Goal: Book appointment/travel/reservation

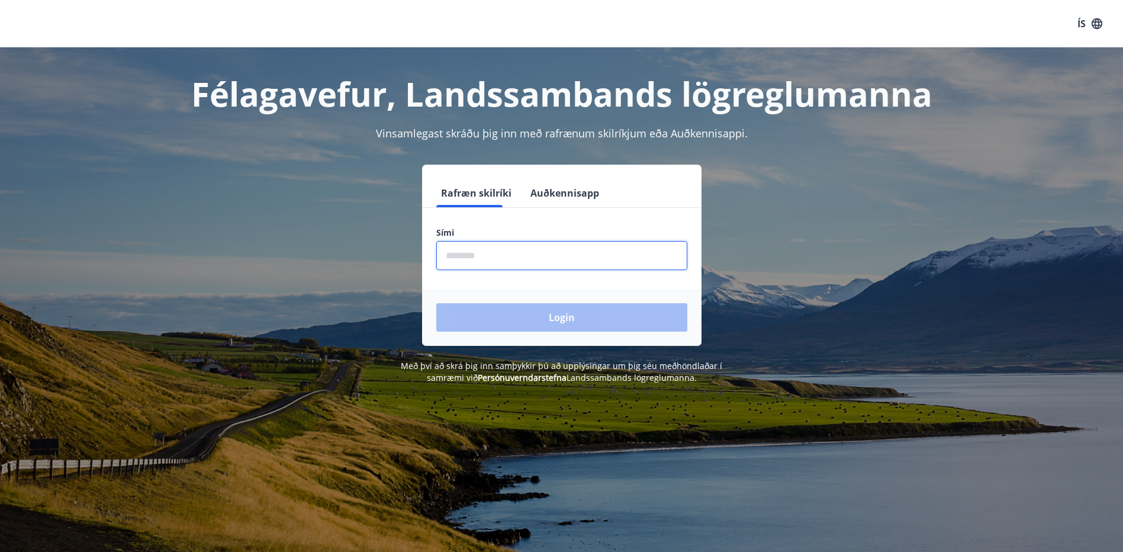
click at [458, 250] on input "phone" at bounding box center [561, 255] width 251 height 29
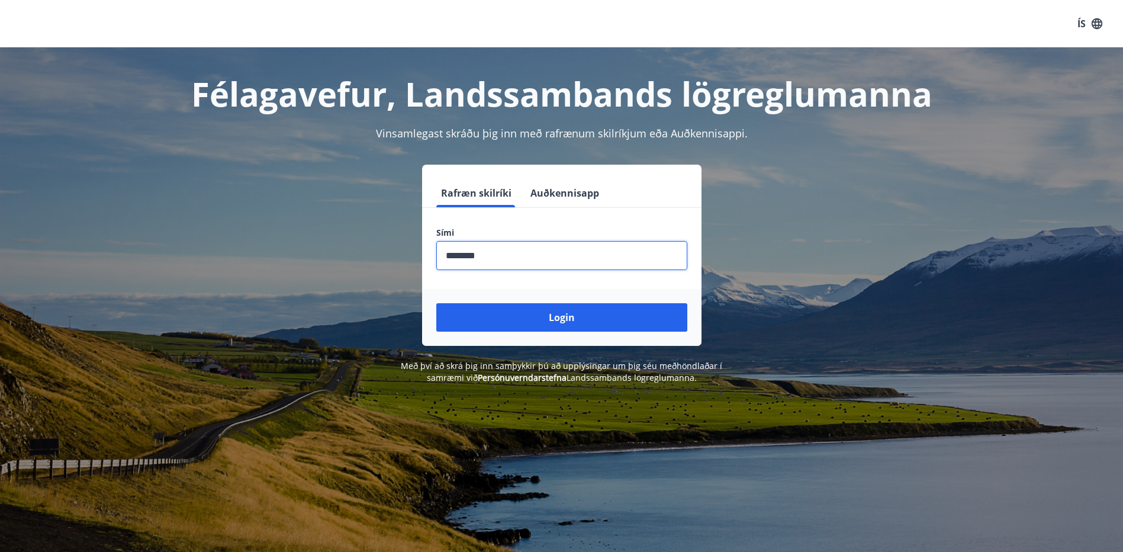
type input "********"
click at [436, 303] on button "Login" at bounding box center [561, 317] width 251 height 28
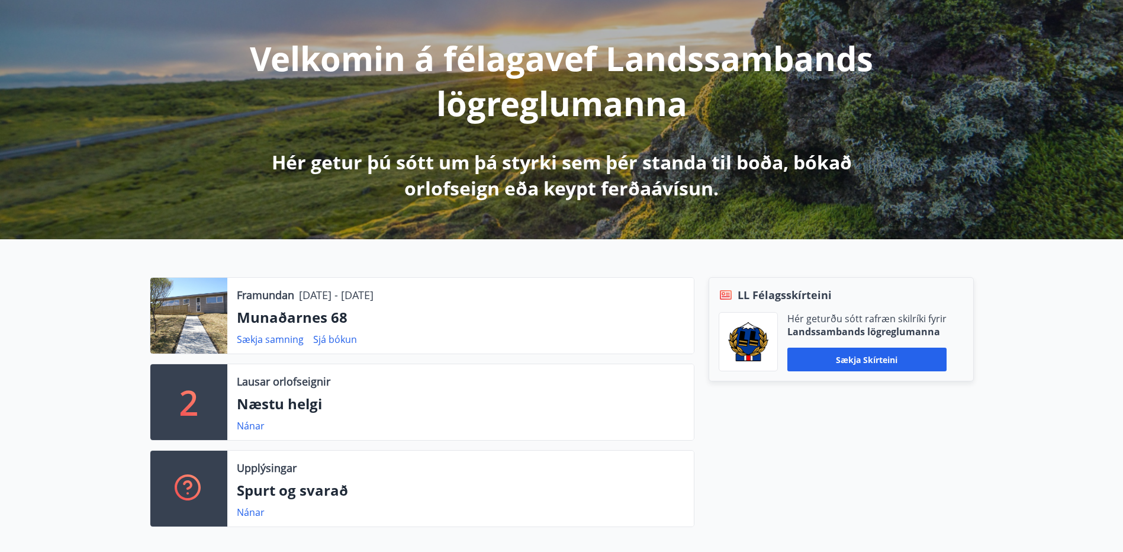
scroll to position [136, 0]
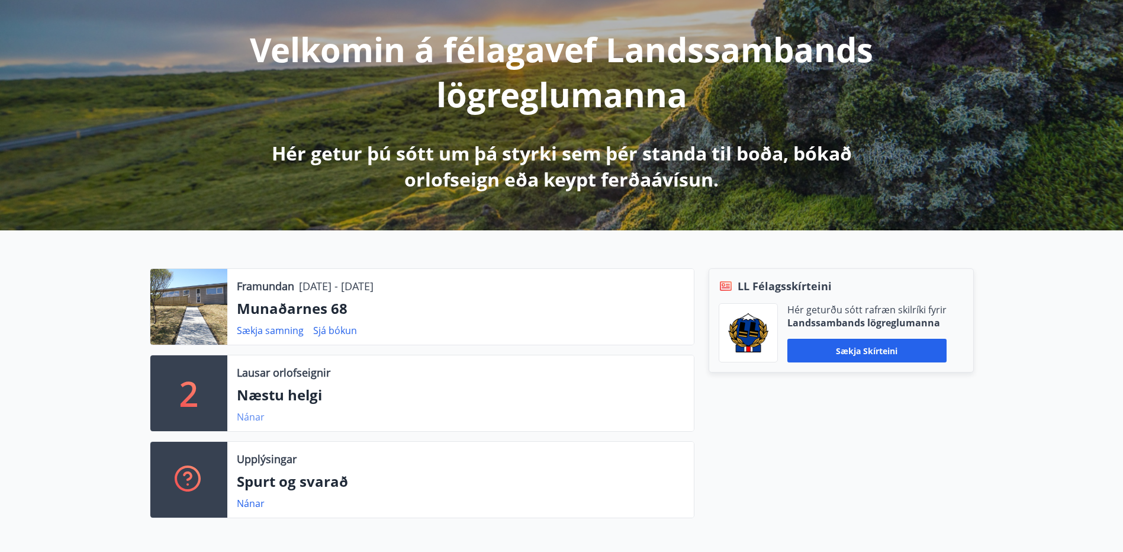
click at [255, 417] on link "Nánar" at bounding box center [251, 416] width 28 height 13
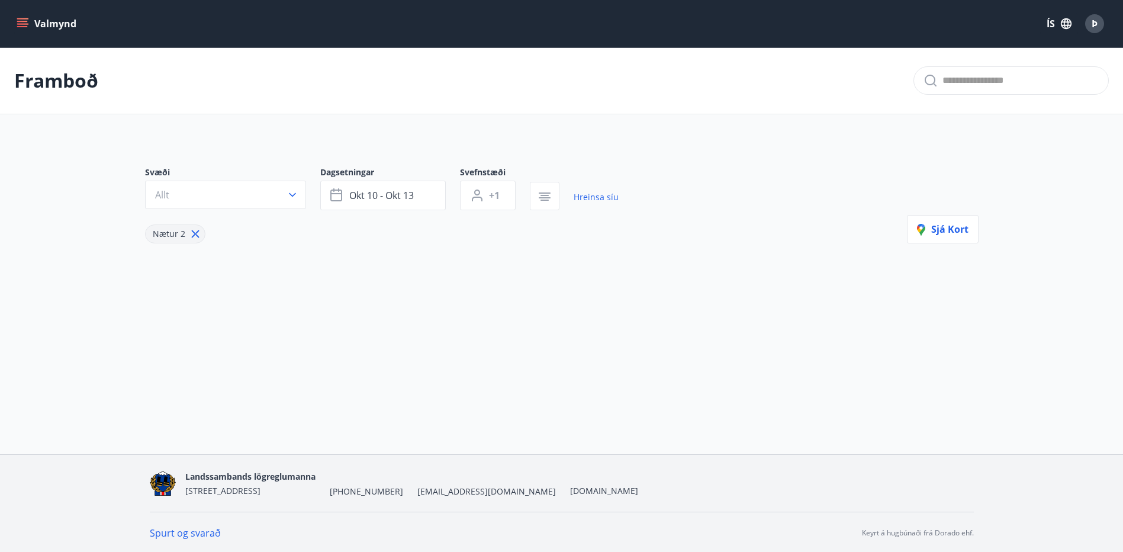
type input "*"
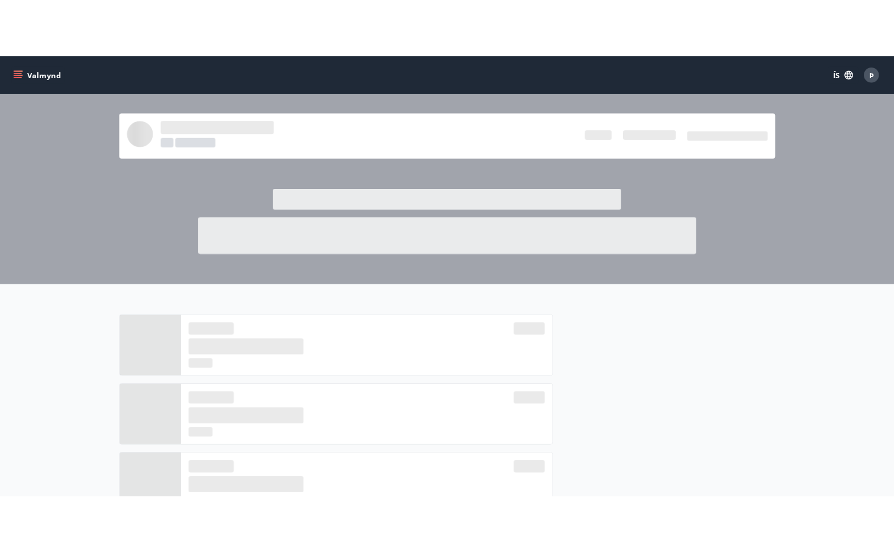
scroll to position [136, 0]
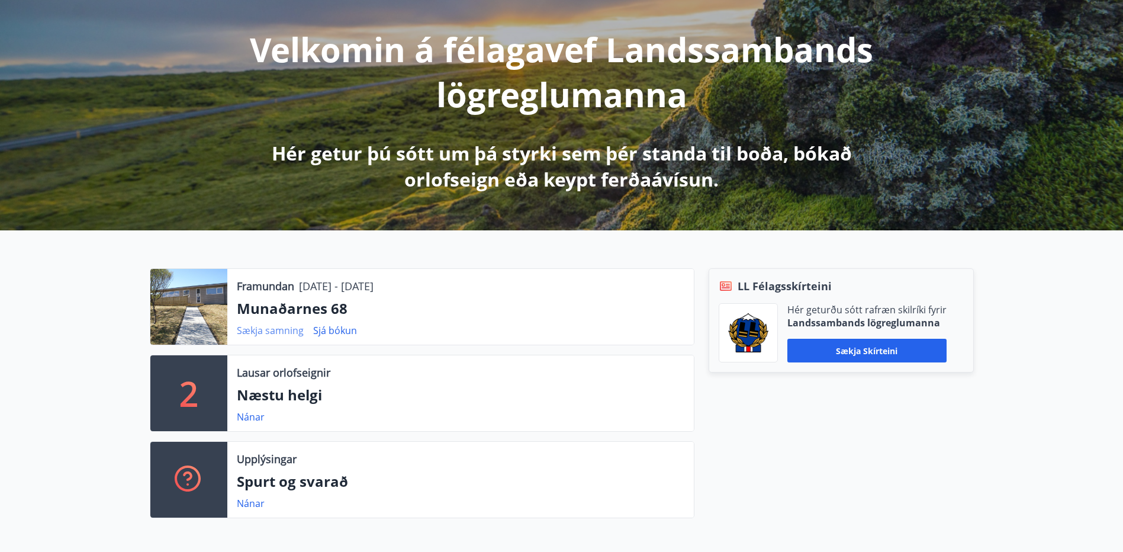
click at [280, 331] on link "Sækja samning" at bounding box center [270, 330] width 67 height 13
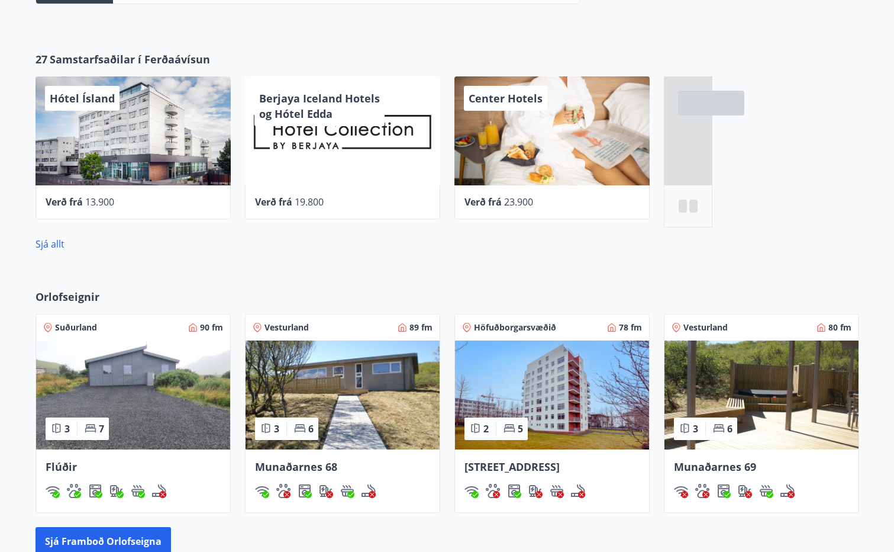
scroll to position [685, 0]
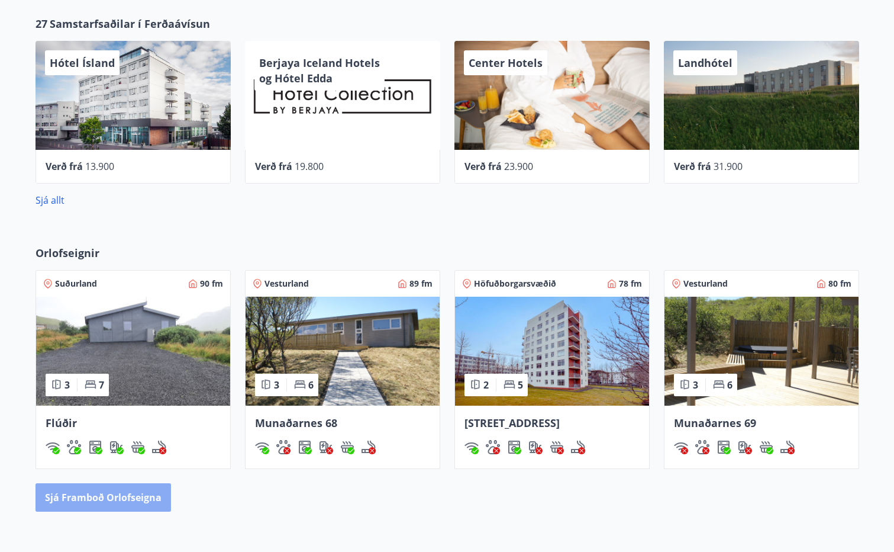
click at [139, 503] on button "Sjá framboð orlofseigna" at bounding box center [104, 497] width 136 height 28
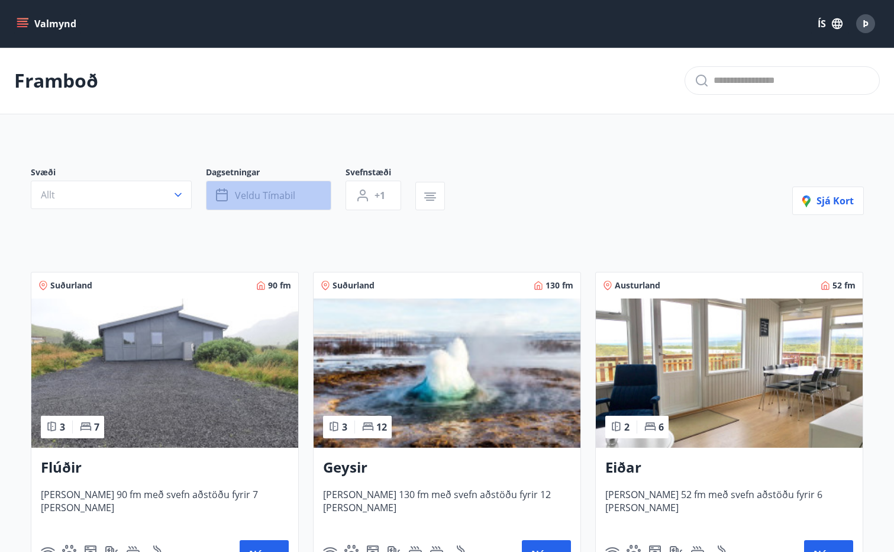
click at [288, 194] on span "Veldu tímabil" at bounding box center [265, 195] width 60 height 13
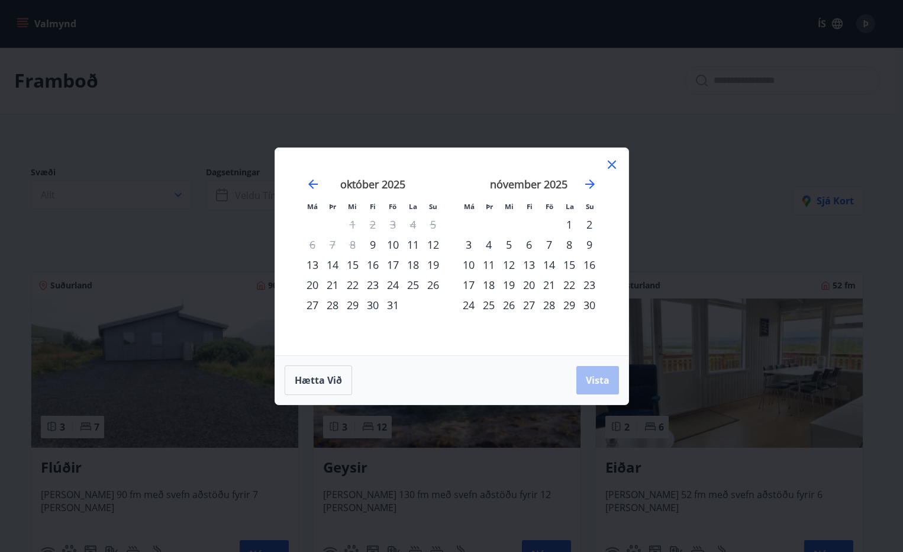
click at [320, 265] on div "13" at bounding box center [312, 265] width 20 height 20
click at [374, 268] on div "16" at bounding box center [373, 265] width 20 height 20
click at [597, 379] on span "Vista" at bounding box center [598, 380] width 24 height 13
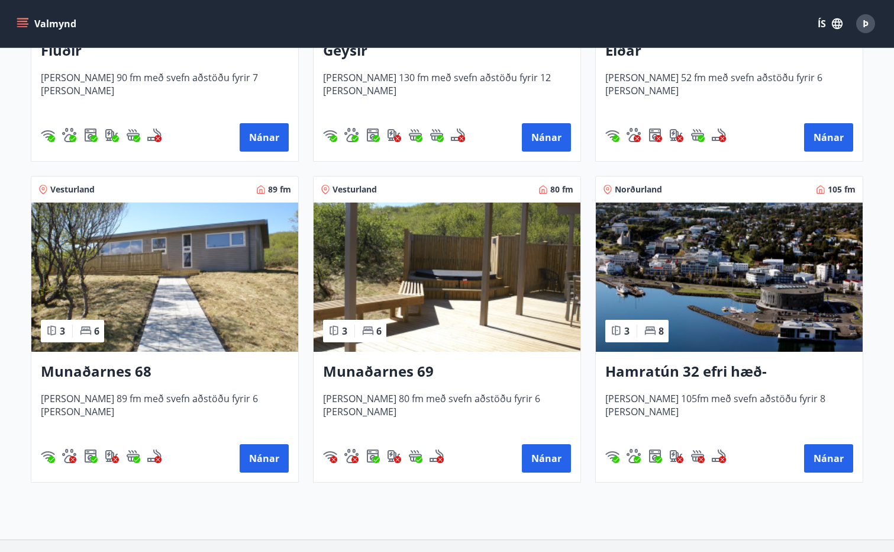
scroll to position [421, 0]
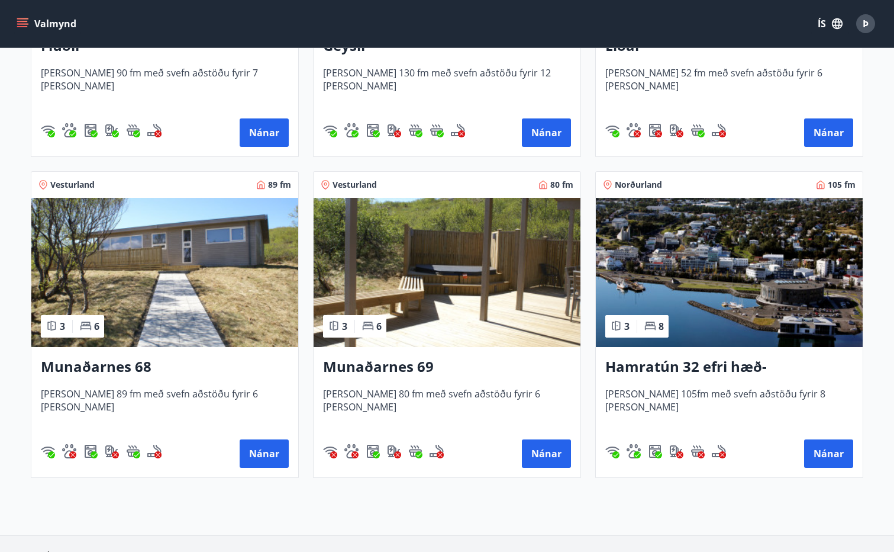
click at [127, 368] on h3 "Munaðarnes 68" at bounding box center [165, 366] width 248 height 21
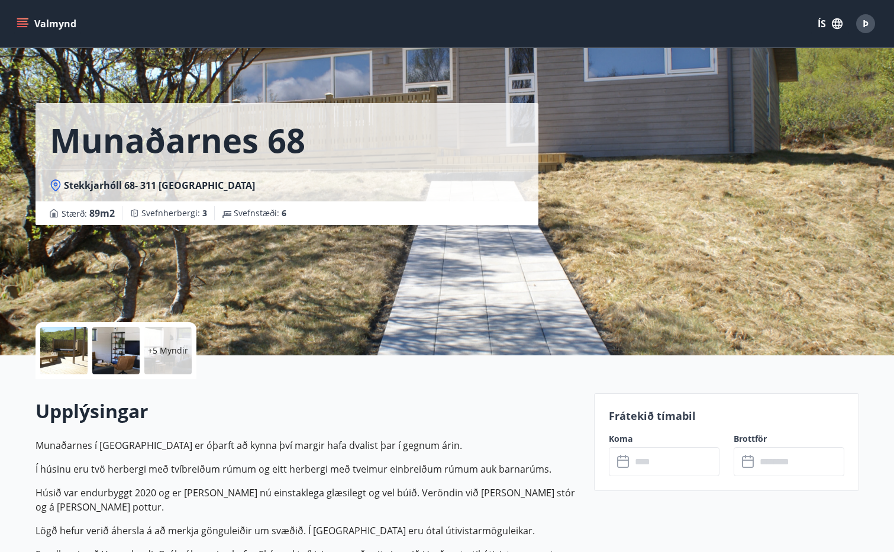
click at [16, 22] on button "Valmynd" at bounding box center [47, 23] width 67 height 21
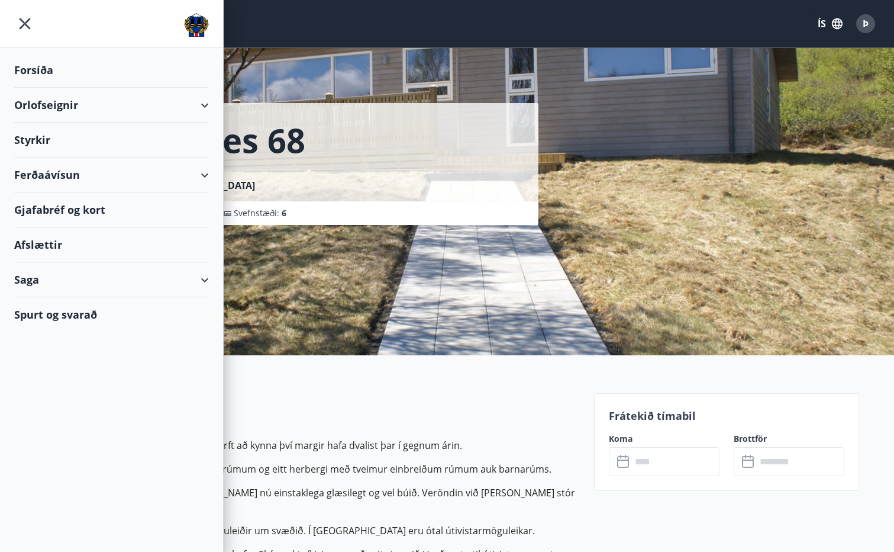
click at [204, 108] on div "Orlofseignir" at bounding box center [111, 105] width 195 height 35
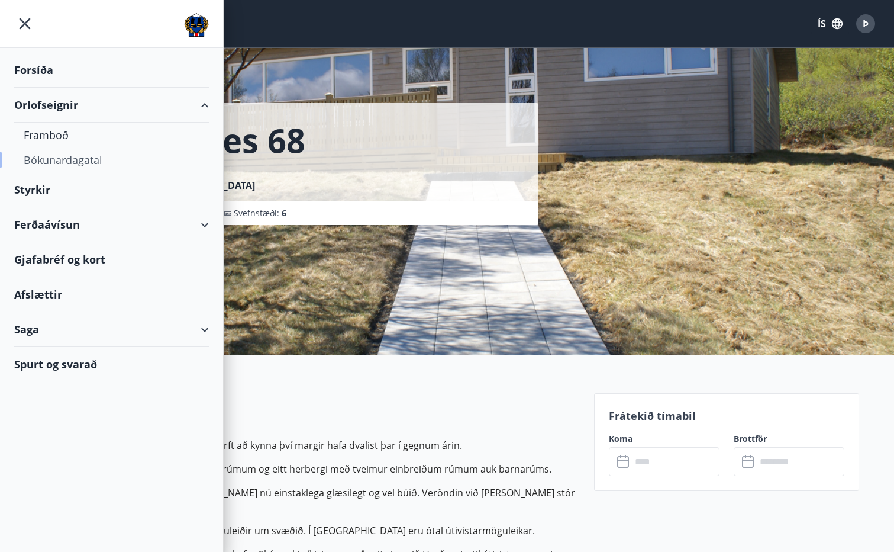
click at [116, 165] on div "Bókunardagatal" at bounding box center [112, 159] width 176 height 25
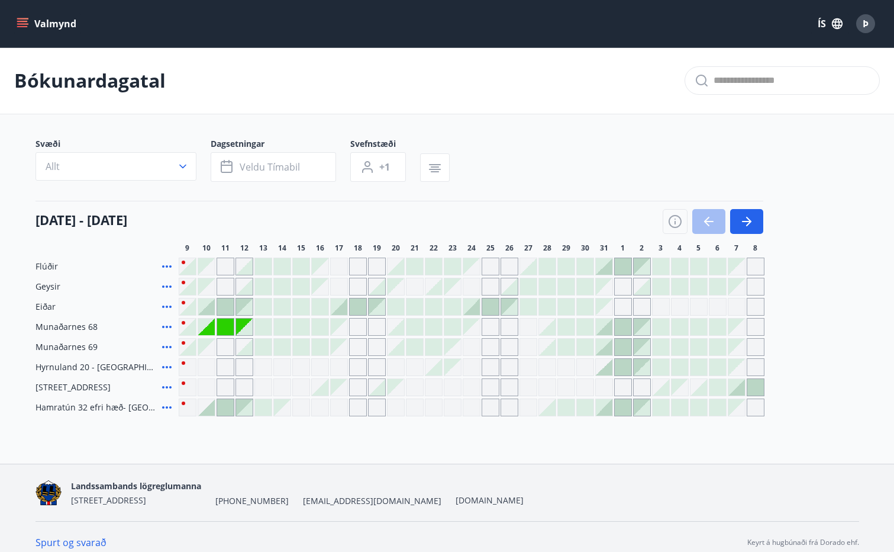
click at [358, 271] on div "Gráir dagar eru ekki bókanlegir" at bounding box center [358, 266] width 18 height 18
click at [229, 308] on div at bounding box center [225, 306] width 17 height 17
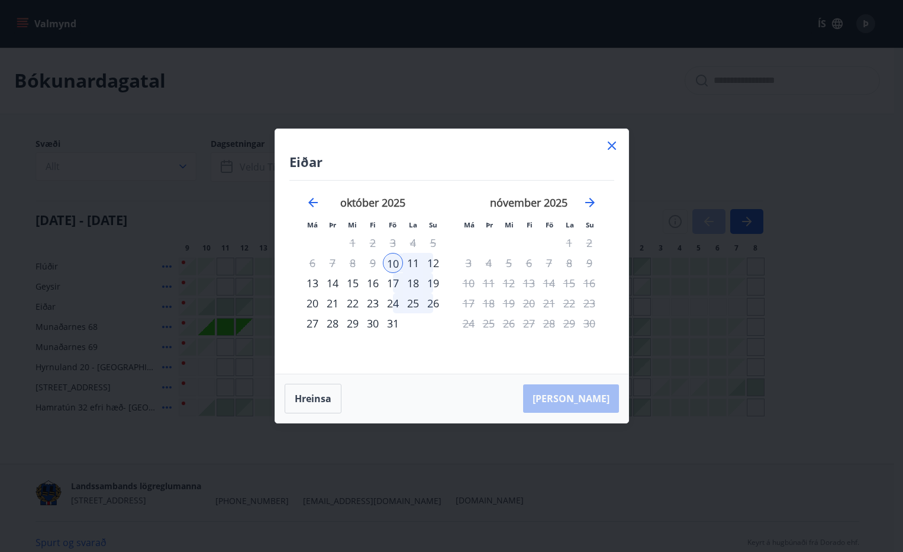
click at [615, 143] on icon at bounding box center [612, 146] width 14 height 14
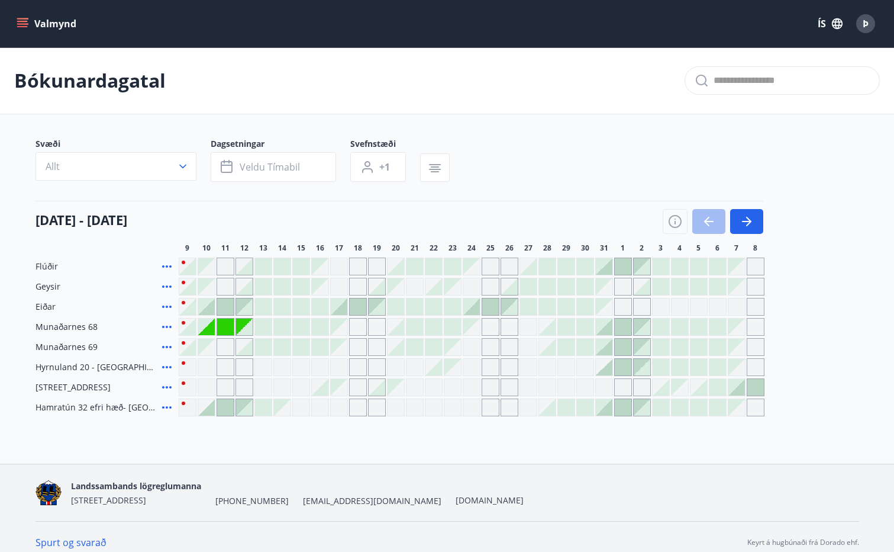
click at [226, 347] on div "Gráir dagar eru ekki bókanlegir" at bounding box center [226, 347] width 18 height 18
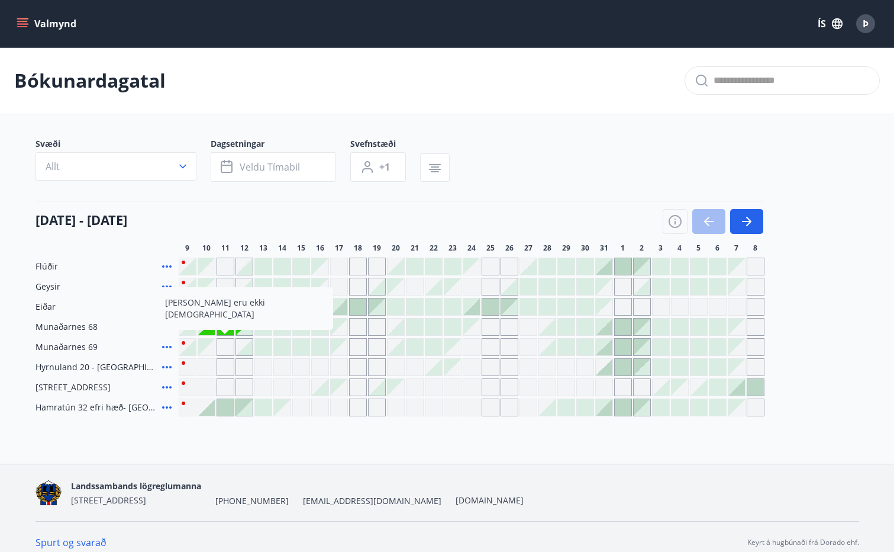
click at [379, 210] on div "[DATE] - [DATE]" at bounding box center [400, 217] width 728 height 33
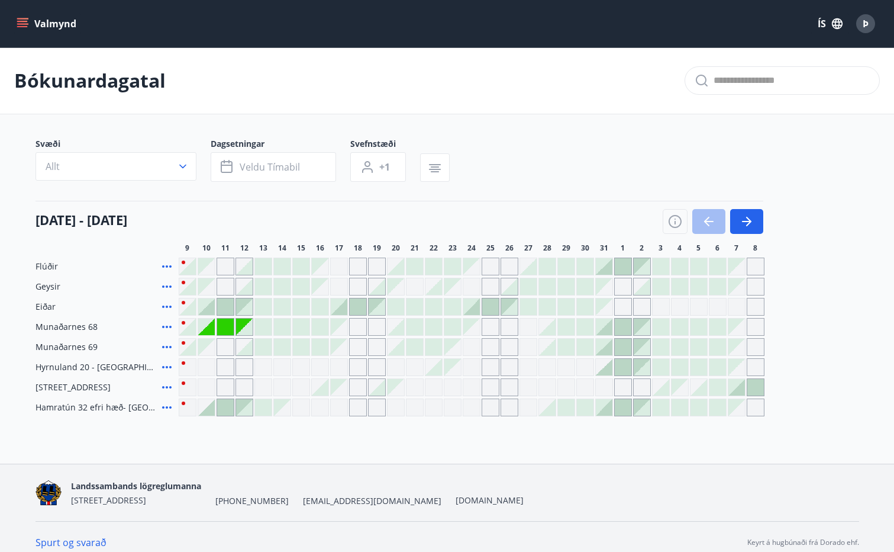
click at [168, 326] on icon at bounding box center [167, 327] width 14 height 14
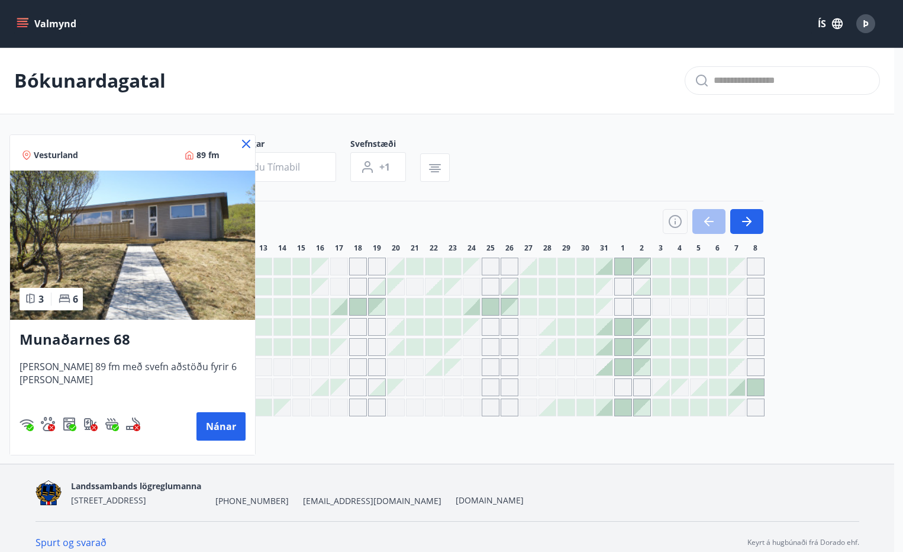
click at [242, 143] on icon at bounding box center [246, 144] width 8 height 8
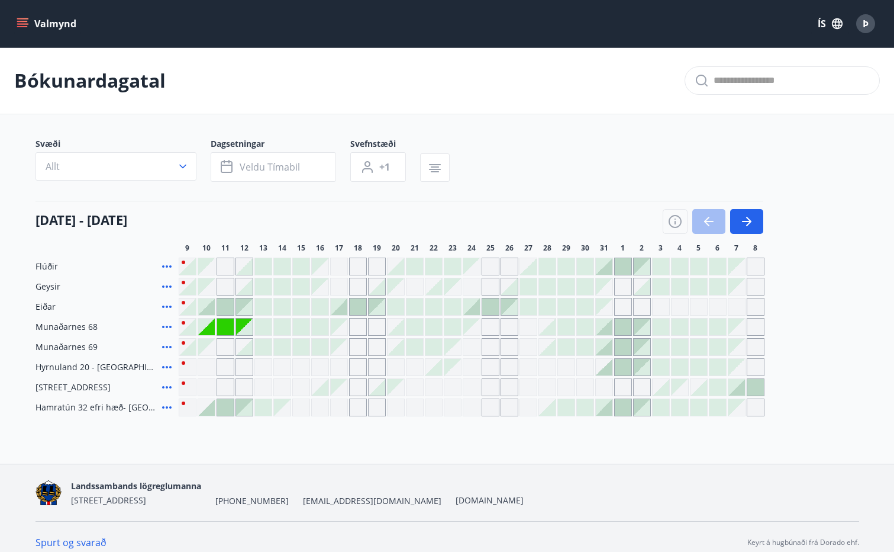
click at [281, 346] on div at bounding box center [282, 347] width 17 height 17
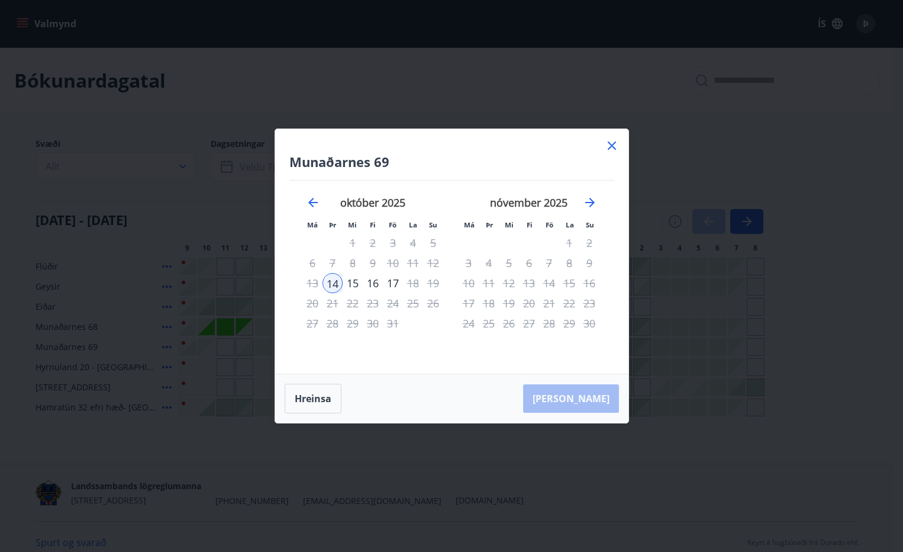
click at [610, 147] on icon at bounding box center [612, 145] width 8 height 8
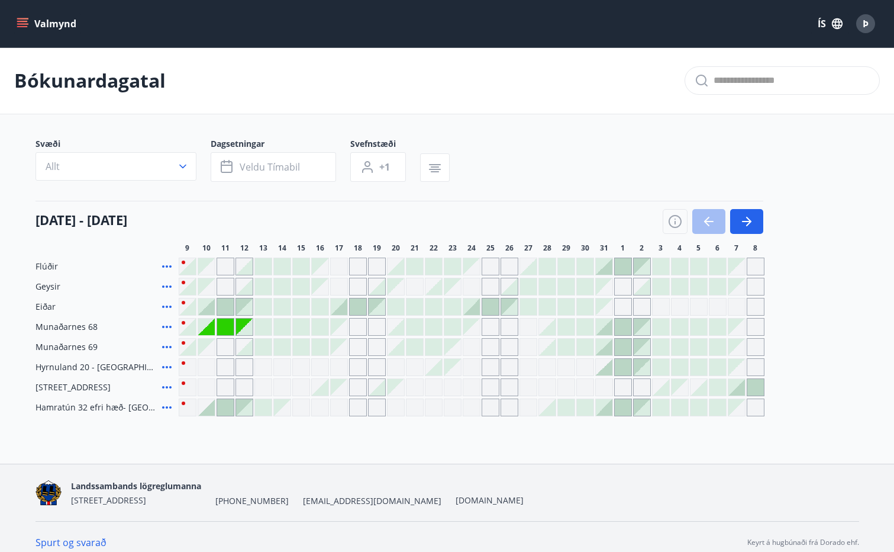
click at [230, 326] on div "Gráir dagar eru ekki bókanlegir" at bounding box center [225, 326] width 17 height 17
click at [210, 350] on div "Gráir dagar eru ekki bókanlegir" at bounding box center [206, 347] width 17 height 17
click at [215, 350] on div "[PERSON_NAME] eru ekki [DEMOGRAPHIC_DATA]" at bounding box center [472, 347] width 586 height 18
click at [210, 350] on div "Gráir dagar eru ekki bókanlegir" at bounding box center [206, 347] width 17 height 17
click at [487, 345] on div "Gráir dagar eru ekki bókanlegir" at bounding box center [491, 347] width 18 height 18
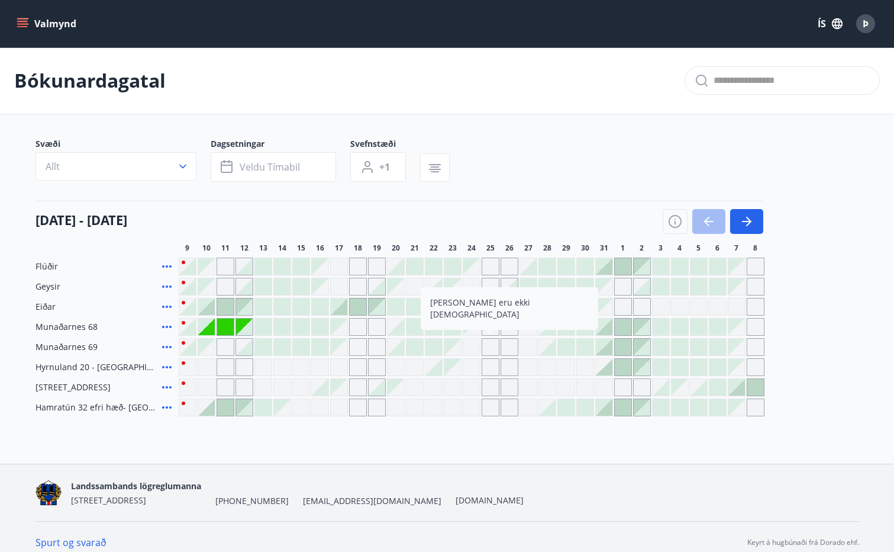
click at [361, 306] on div at bounding box center [358, 306] width 17 height 17
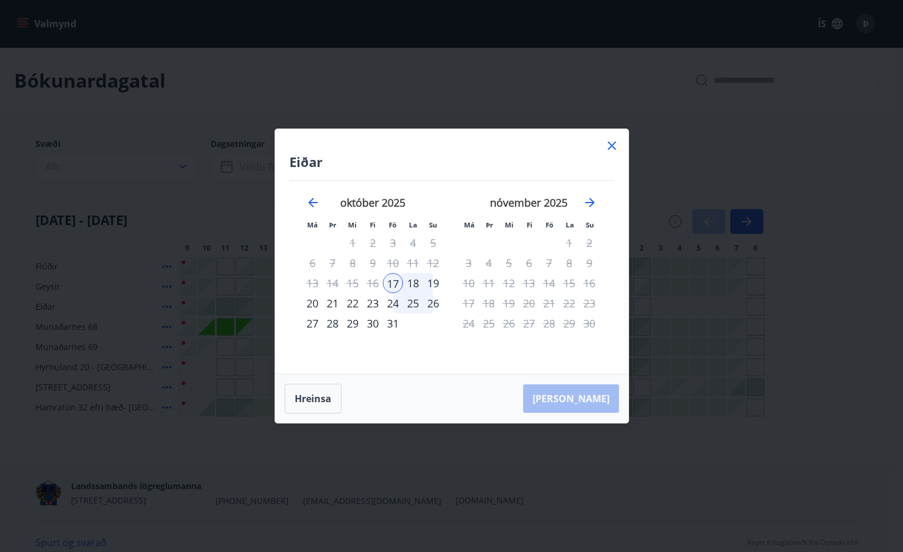
click at [610, 144] on icon at bounding box center [612, 146] width 14 height 14
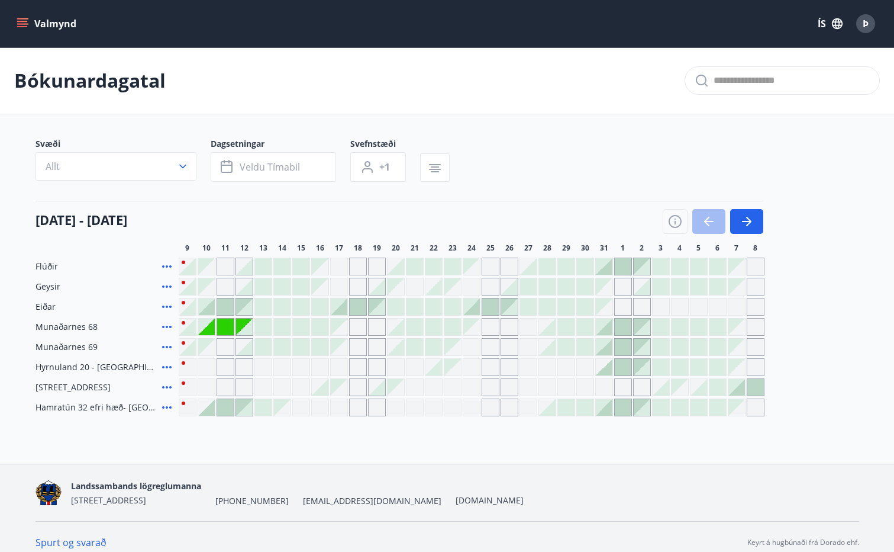
click at [265, 350] on div at bounding box center [263, 347] width 17 height 17
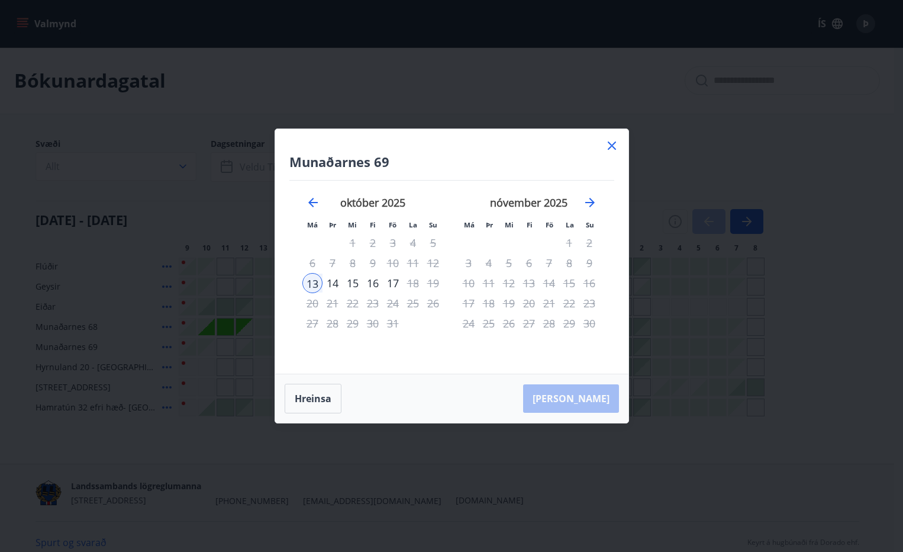
click at [617, 143] on icon at bounding box center [612, 146] width 14 height 14
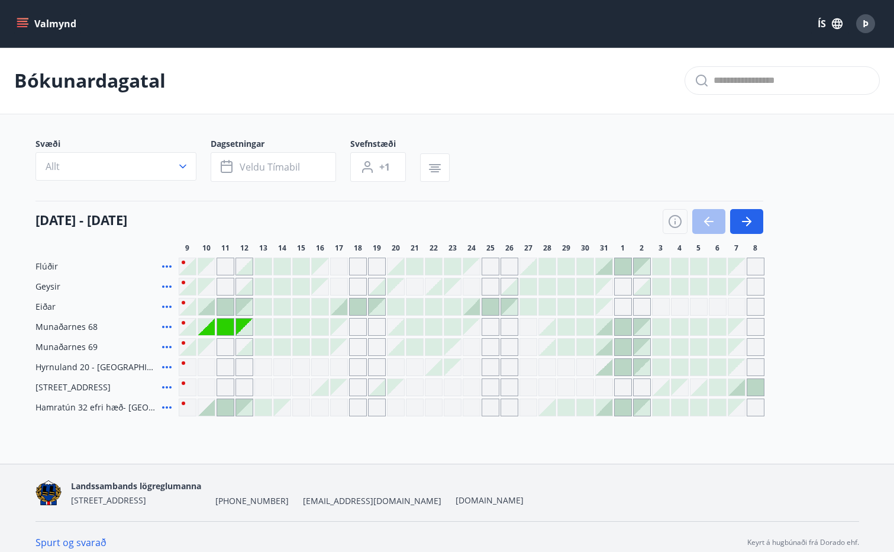
click at [327, 387] on div at bounding box center [320, 387] width 17 height 17
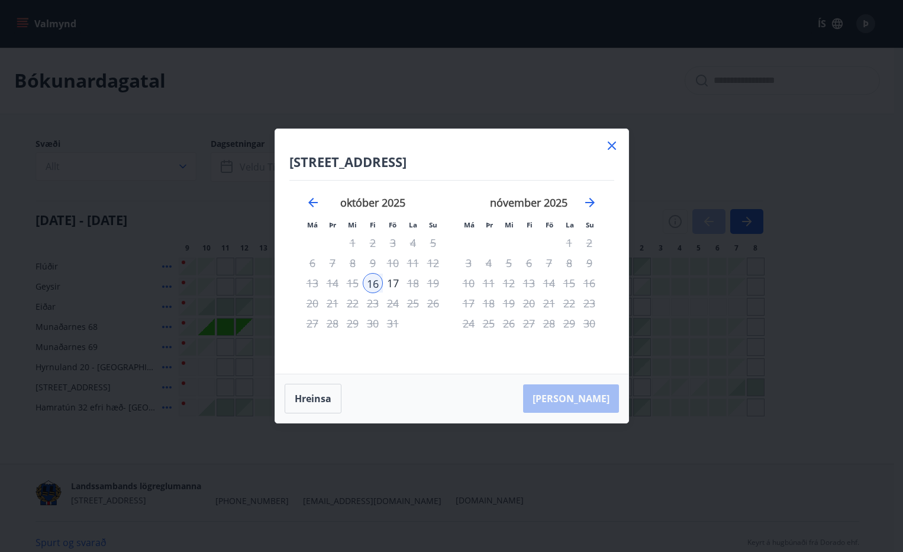
click at [611, 146] on icon at bounding box center [612, 145] width 8 height 8
